Goal: Find specific page/section: Find specific page/section

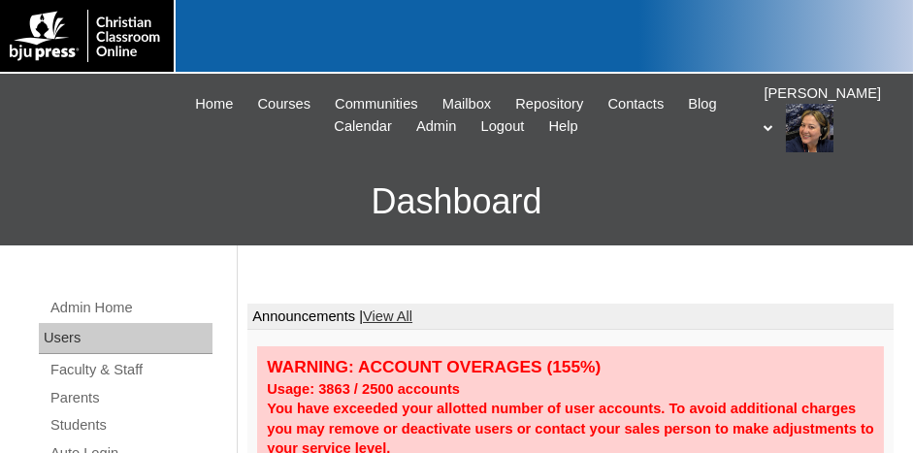
drag, startPoint x: 80, startPoint y: 424, endPoint x: 294, endPoint y: 389, distance: 216.2
click at [80, 423] on link "Students" at bounding box center [130, 425] width 164 height 24
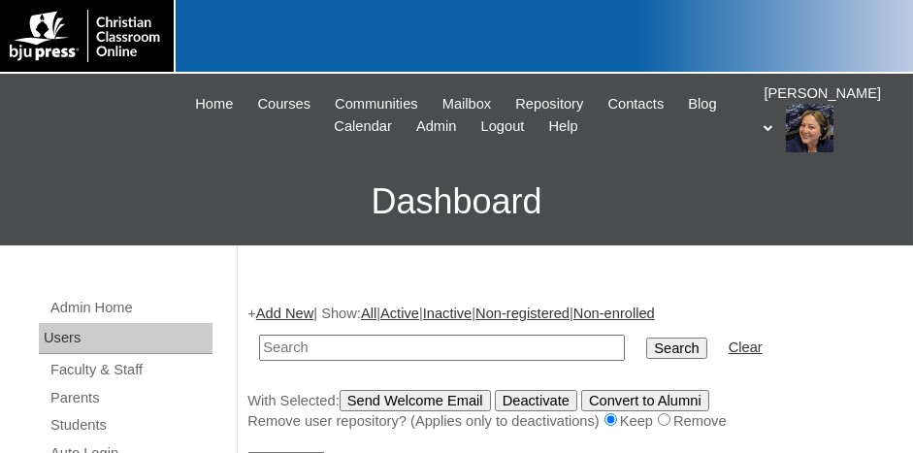
click at [411, 345] on input "text" at bounding box center [442, 348] width 366 height 26
type input "rodarte"
click at [646, 337] on input "Search" at bounding box center [676, 347] width 60 height 21
type input "r"
type input "[PERSON_NAME]"
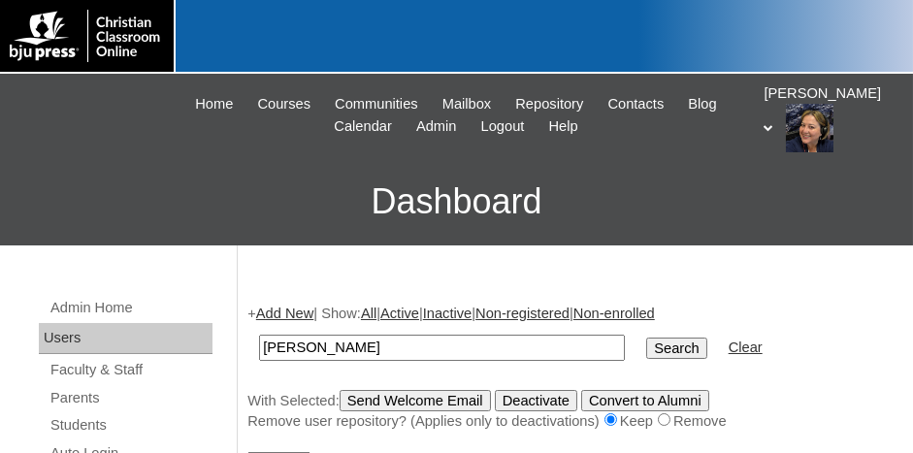
click at [646, 337] on input "Search" at bounding box center [676, 347] width 60 height 21
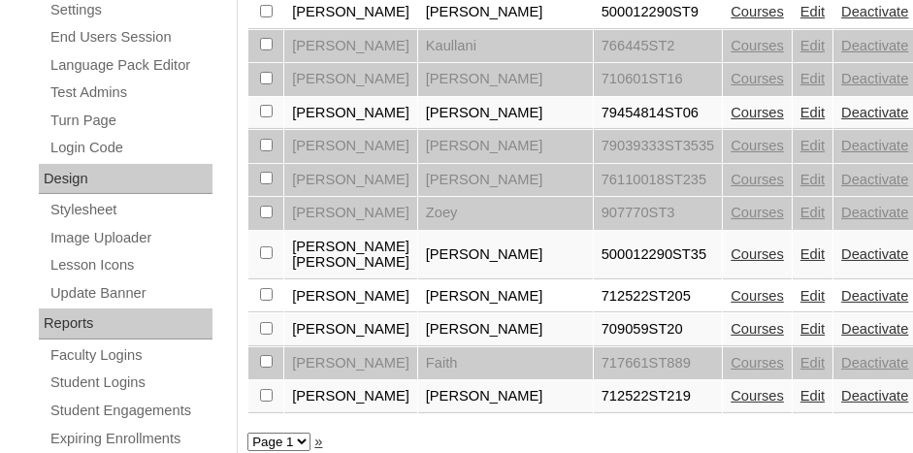
scroll to position [873, 0]
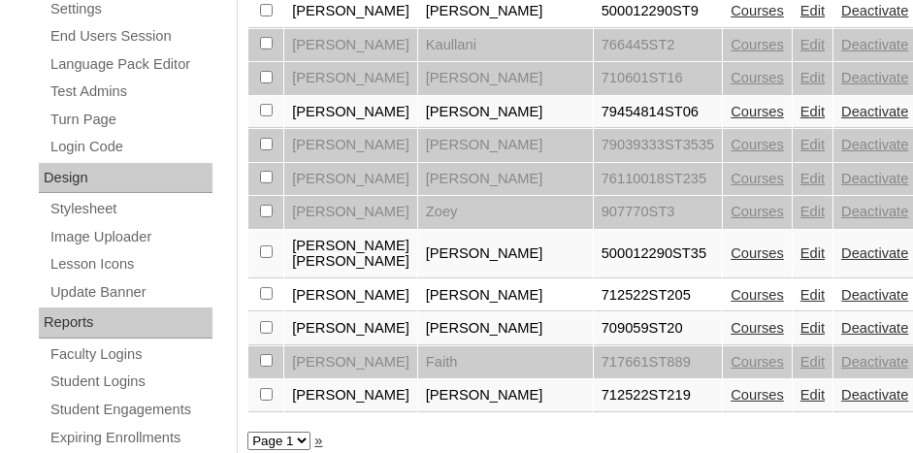
click at [800, 245] on link "Edit" at bounding box center [812, 253] width 24 height 16
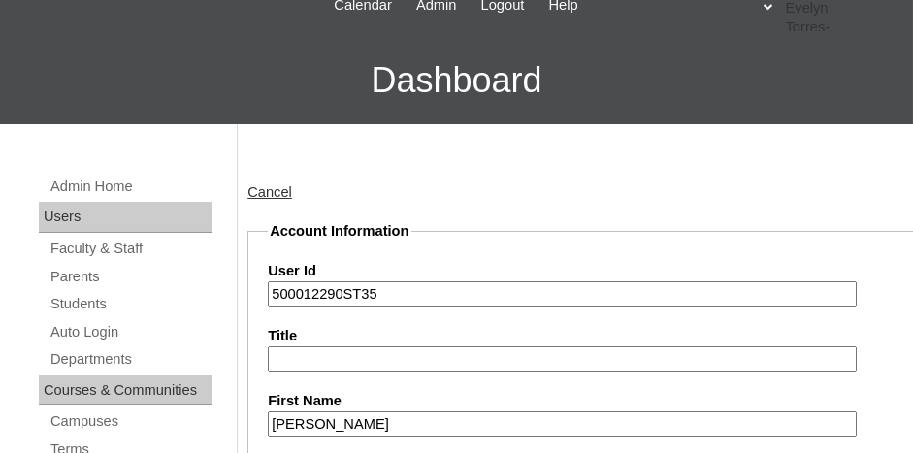
scroll to position [97, 0]
